Goal: Register for event/course

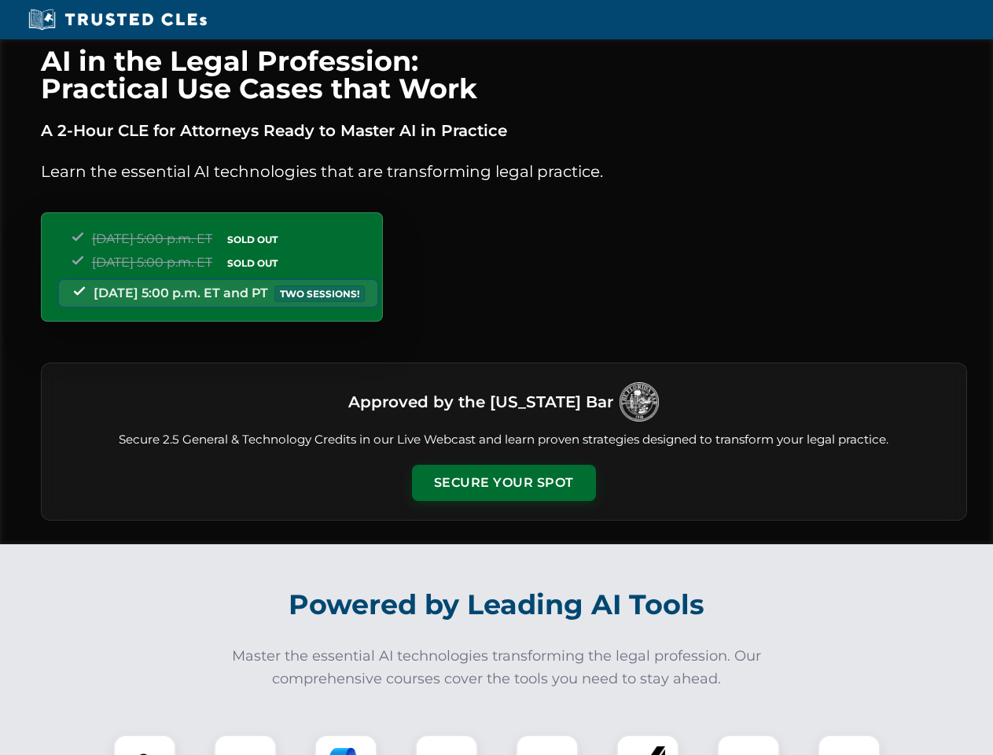
click at [503, 483] on button "Secure Your Spot" at bounding box center [504, 483] width 184 height 36
click at [145, 744] on img at bounding box center [145, 766] width 46 height 46
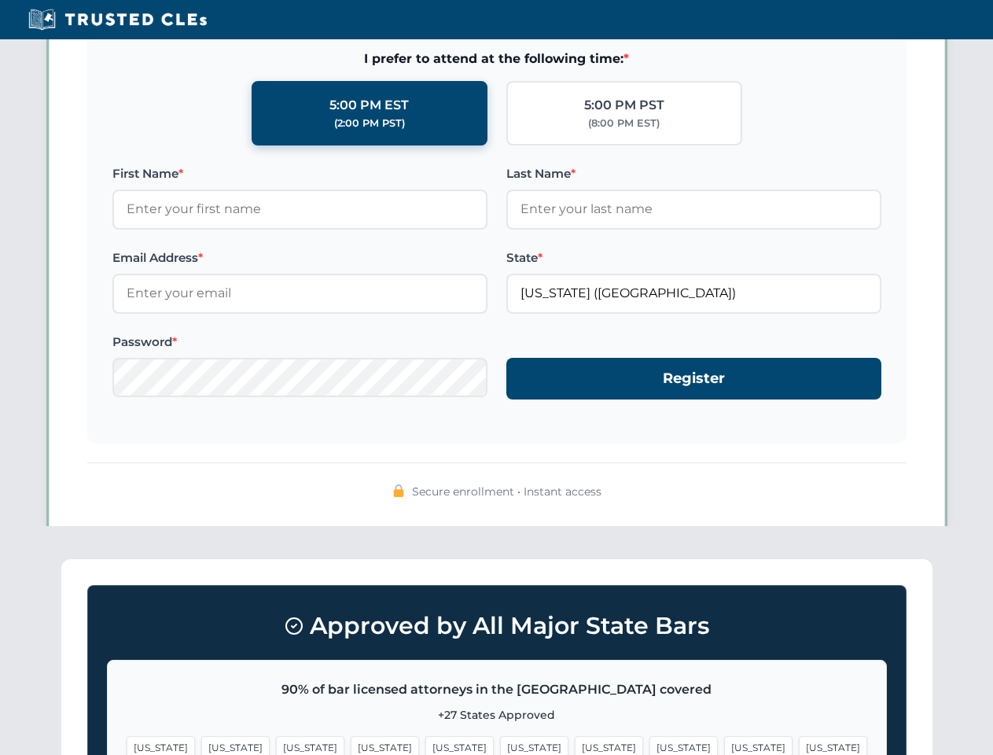
click at [724, 744] on span "[US_STATE]" at bounding box center [758, 747] width 68 height 23
